Goal: Transaction & Acquisition: Purchase product/service

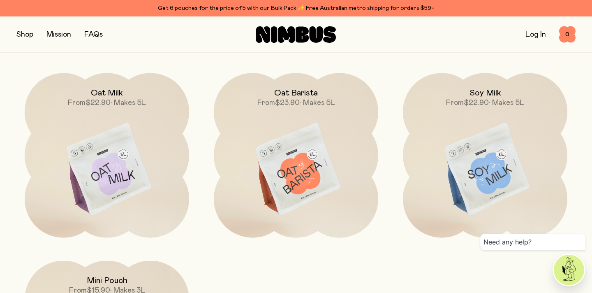
scroll to position [668, 0]
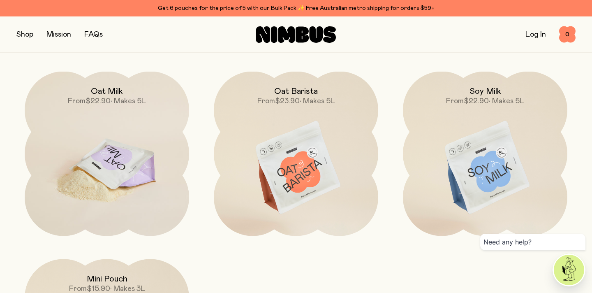
click at [111, 153] on img at bounding box center [107, 168] width 164 height 193
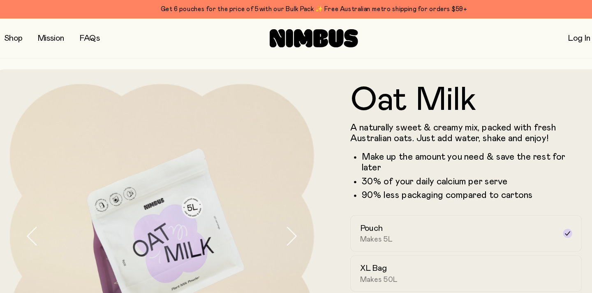
drag, startPoint x: 24, startPoint y: 35, endPoint x: 257, endPoint y: 88, distance: 239.0
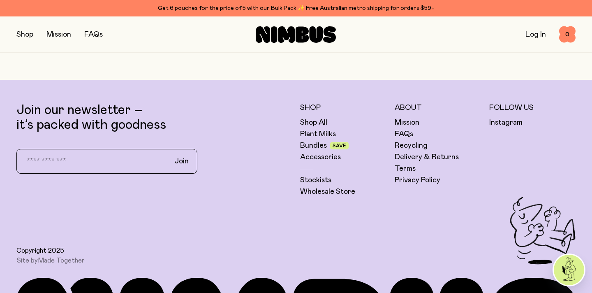
scroll to position [2047, 0]
click at [322, 154] on div "Shop All Plant Milks Bundles Save Accessories Stockists Wholesale Store" at bounding box center [343, 157] width 86 height 79
click at [332, 187] on link "Wholesale Store" at bounding box center [327, 192] width 55 height 10
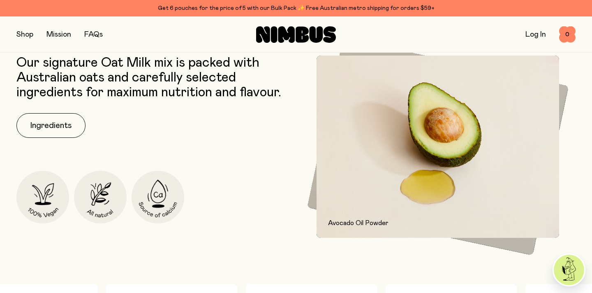
scroll to position [386, 0]
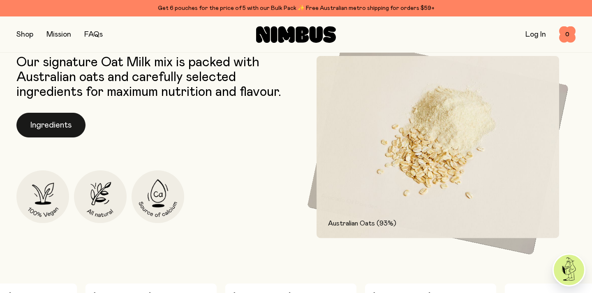
click at [74, 126] on button "Ingredients" at bounding box center [50, 125] width 69 height 25
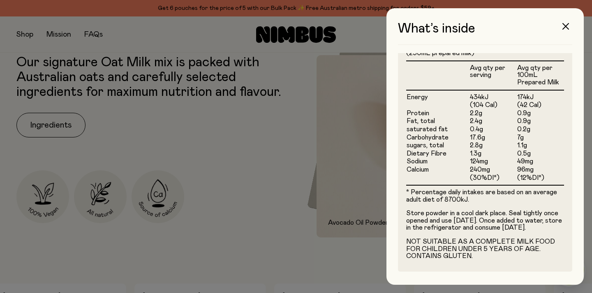
scroll to position [247, 0]
